Goal: Task Accomplishment & Management: Manage account settings

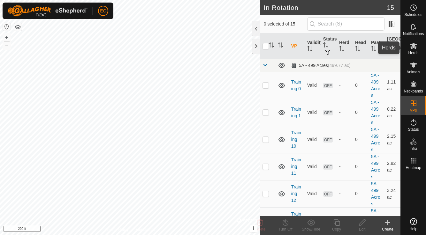
click at [413, 51] on span "Herds" at bounding box center [413, 53] width 10 height 4
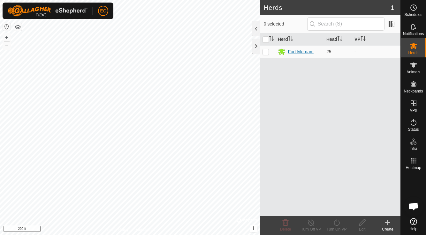
click at [295, 52] on div "Fort Merriam" at bounding box center [301, 52] width 26 height 7
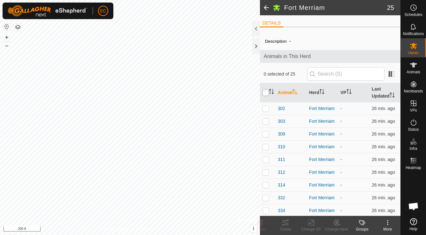
click at [264, 92] on input "checkbox" at bounding box center [265, 93] width 6 height 6
checkbox input "true"
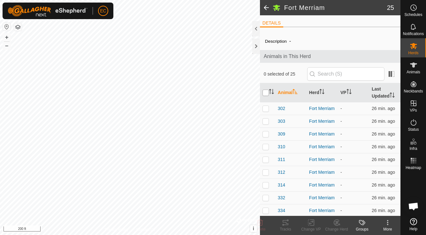
checkbox input "true"
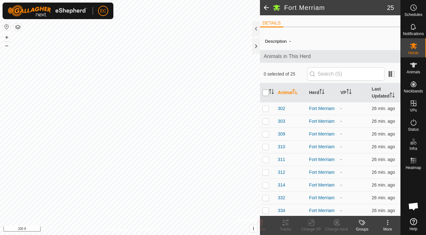
checkbox input "true"
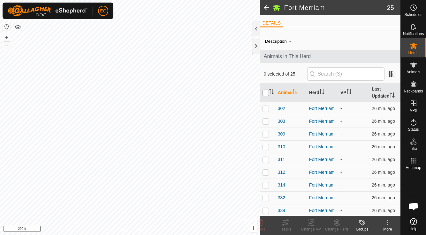
checkbox input "true"
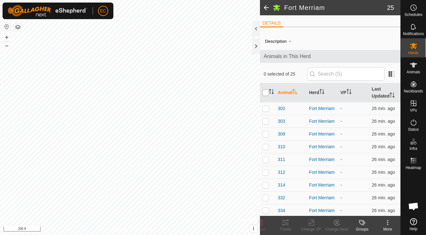
checkbox input "true"
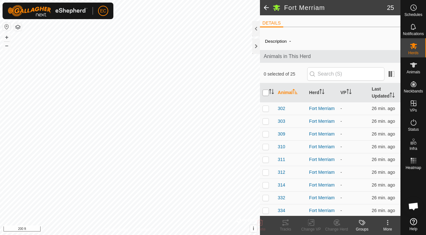
checkbox input "true"
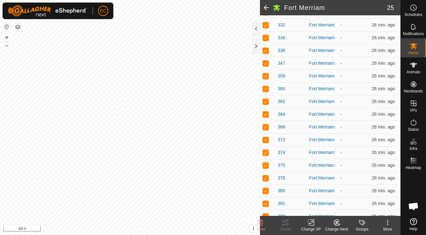
scroll to position [205, 0]
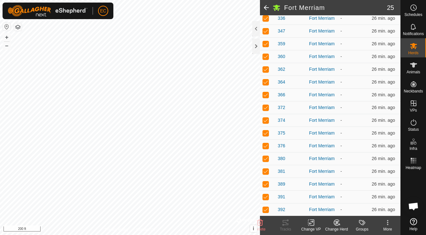
click at [312, 222] on icon at bounding box center [311, 223] width 4 height 4
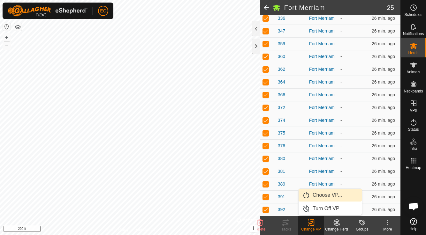
click at [316, 196] on link "Choose VP..." at bounding box center [329, 195] width 63 height 13
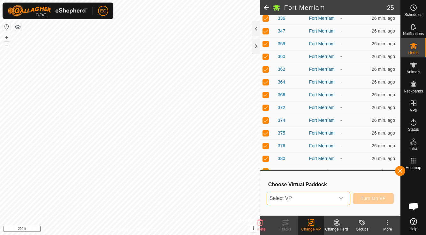
click at [300, 195] on span "Select VP" at bounding box center [301, 198] width 68 height 13
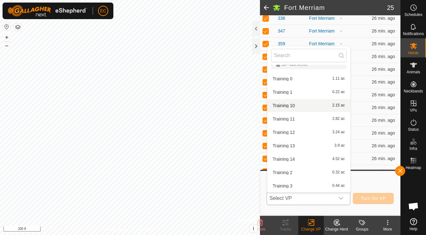
scroll to position [0, 0]
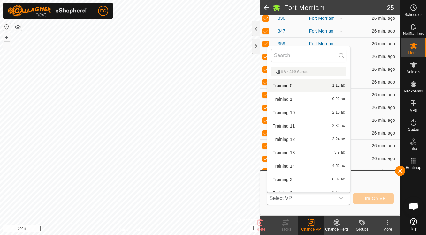
click at [294, 88] on li "Training 0 1.11 ac" at bounding box center [308, 85] width 83 height 13
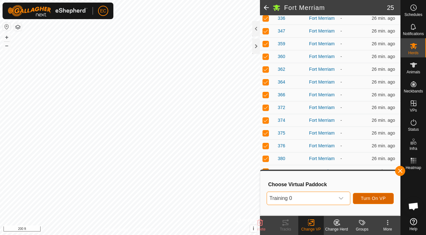
click at [374, 199] on span "Turn On VP" at bounding box center [373, 198] width 25 height 5
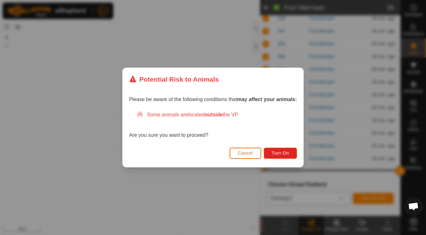
click at [248, 154] on span "Cancel" at bounding box center [245, 153] width 15 height 5
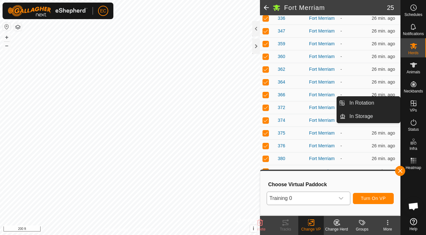
click at [415, 105] on icon at bounding box center [414, 104] width 8 height 8
click at [376, 106] on link "In Rotation" at bounding box center [372, 103] width 55 height 13
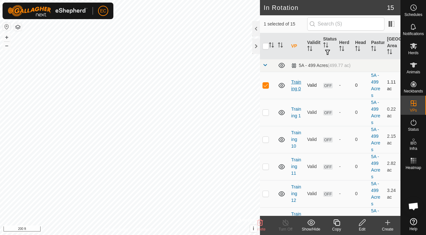
click at [294, 89] on link "Training 0" at bounding box center [296, 85] width 10 height 12
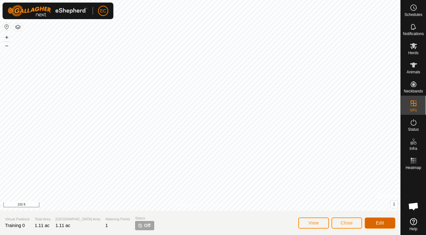
click at [383, 223] on span "Edit" at bounding box center [380, 223] width 8 height 5
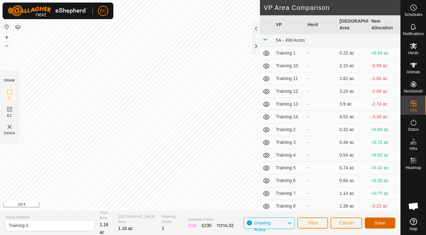
click at [374, 223] on button "Save" at bounding box center [380, 223] width 31 height 11
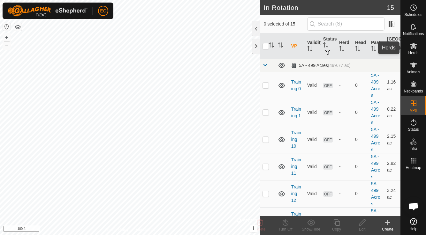
click at [415, 47] on icon at bounding box center [413, 46] width 7 height 6
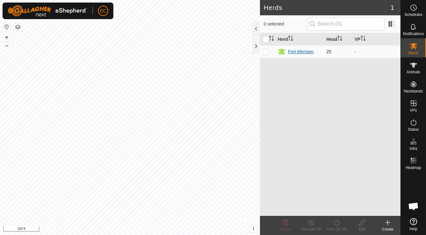
click at [300, 53] on div "Fort Merriam" at bounding box center [301, 52] width 26 height 7
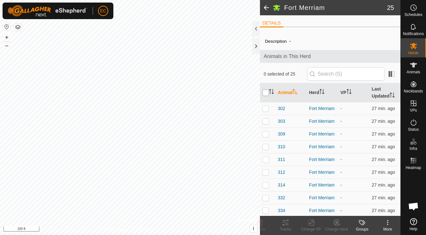
click at [266, 92] on input "checkbox" at bounding box center [265, 93] width 6 height 6
checkbox input "true"
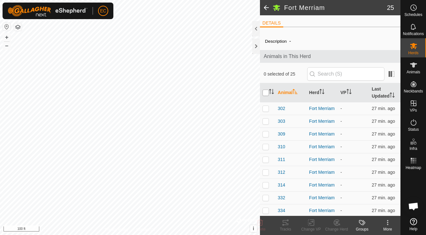
checkbox input "true"
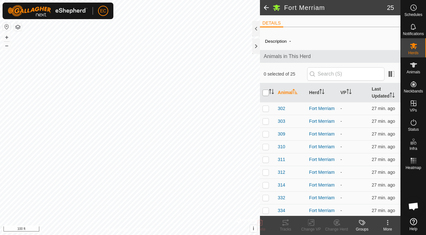
checkbox input "true"
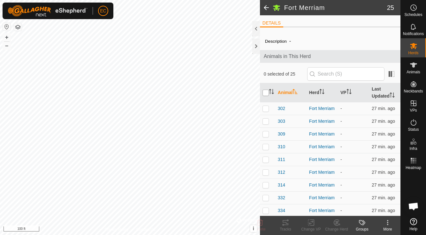
checkbox input "true"
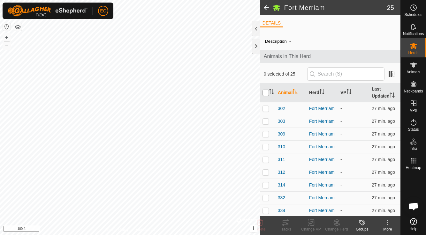
checkbox input "true"
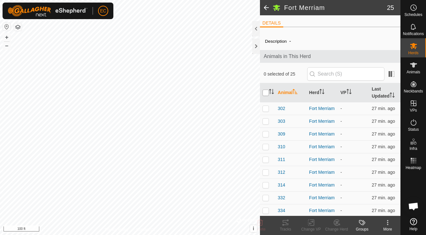
checkbox input "true"
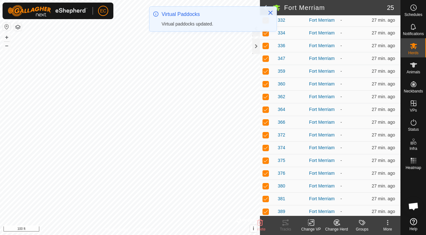
scroll to position [205, 0]
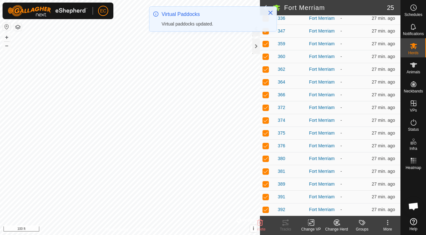
click at [311, 222] on icon at bounding box center [311, 223] width 8 height 8
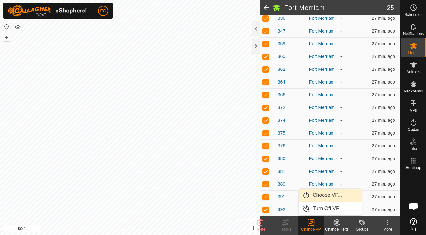
click at [319, 197] on link "Choose VP..." at bounding box center [329, 195] width 63 height 13
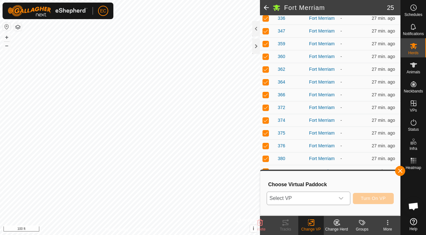
click at [314, 199] on span "Select VP" at bounding box center [301, 198] width 68 height 13
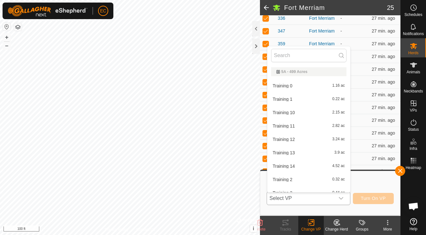
scroll to position [7, 0]
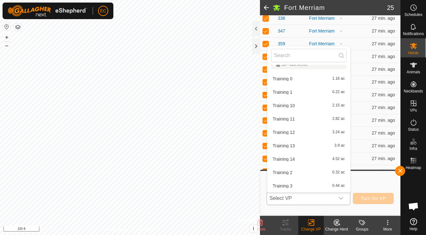
click at [294, 79] on li "Training 0 1.16 ac" at bounding box center [308, 78] width 83 height 13
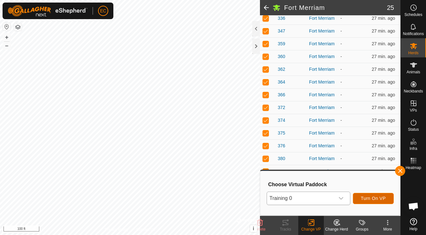
click at [375, 197] on span "Turn On VP" at bounding box center [373, 198] width 25 height 5
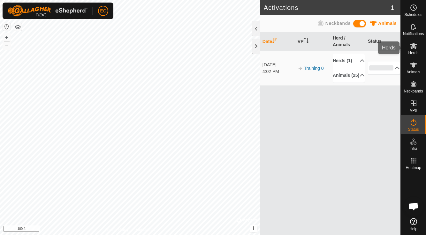
click at [412, 48] on icon at bounding box center [414, 46] width 8 height 8
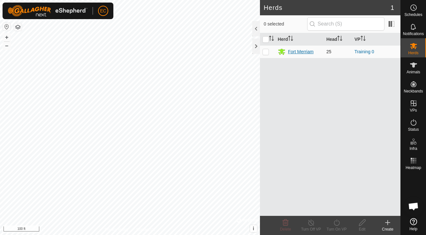
click at [296, 52] on div "Fort Merriam" at bounding box center [301, 52] width 26 height 7
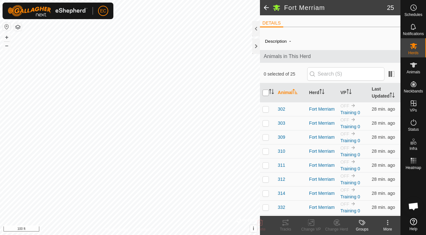
click at [267, 90] on input "checkbox" at bounding box center [265, 93] width 6 height 6
checkbox input "true"
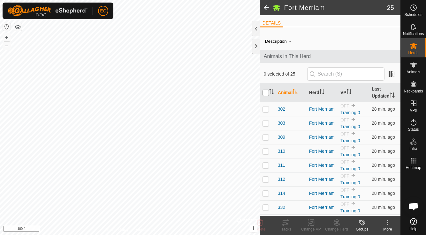
checkbox input "true"
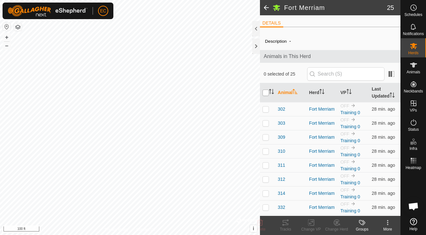
checkbox input "true"
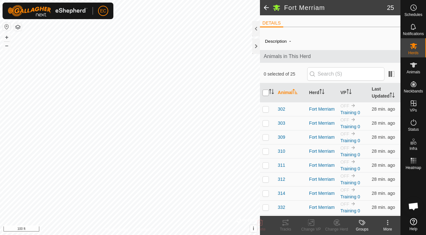
checkbox input "true"
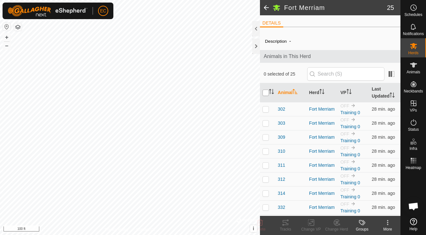
checkbox input "true"
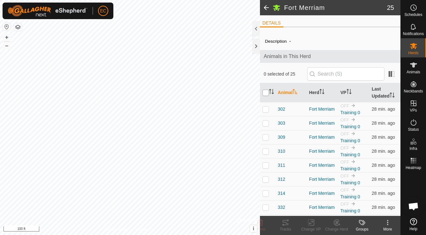
checkbox input "true"
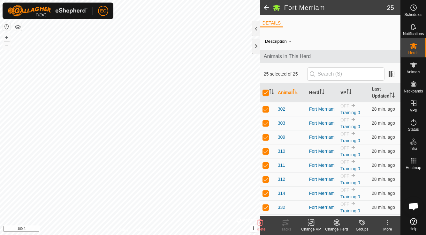
click at [312, 221] on icon at bounding box center [311, 223] width 4 height 4
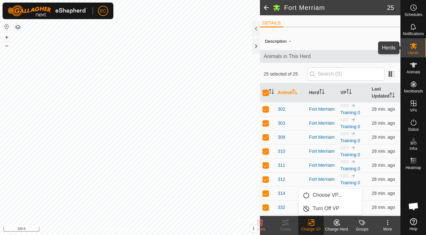
click at [416, 50] on es-mob-svg-icon at bounding box center [413, 46] width 11 height 10
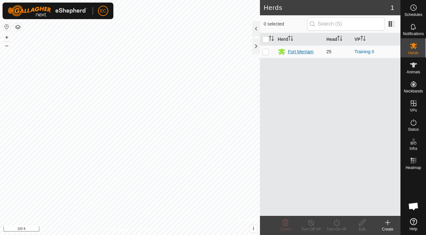
click at [304, 54] on div "Fort Merriam" at bounding box center [301, 52] width 26 height 7
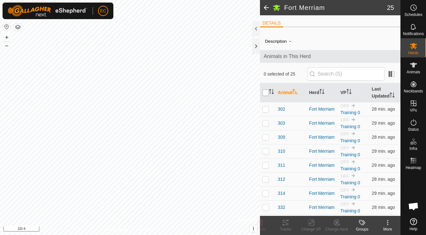
click at [265, 94] on input "checkbox" at bounding box center [265, 93] width 6 height 6
checkbox input "true"
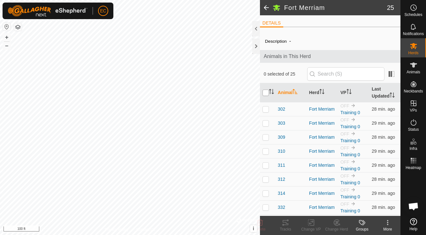
checkbox input "true"
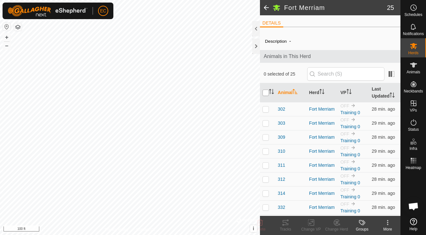
checkbox input "true"
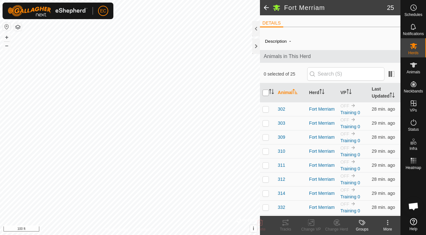
checkbox input "true"
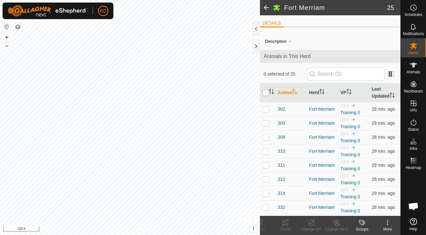
checkbox input "true"
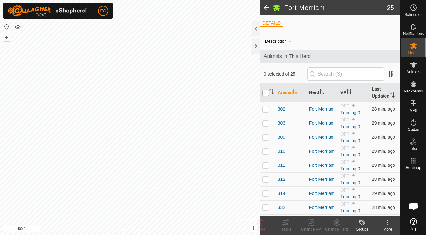
checkbox input "true"
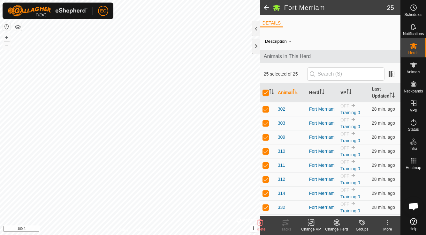
click at [310, 224] on icon at bounding box center [311, 223] width 4 height 4
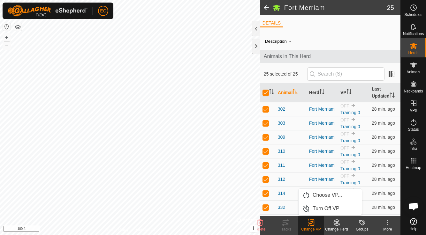
click at [332, 45] on div "Description -" at bounding box center [330, 41] width 130 height 8
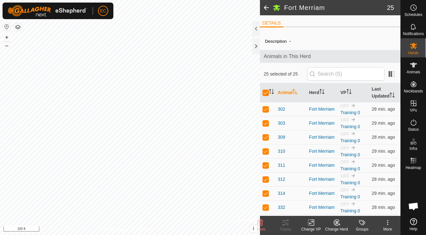
click at [311, 223] on icon at bounding box center [311, 223] width 8 height 8
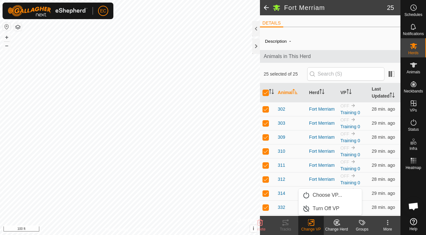
click at [328, 37] on div "Description -" at bounding box center [330, 41] width 130 height 8
